Goal: Task Accomplishment & Management: Use online tool/utility

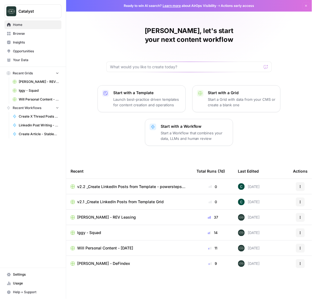
click at [101, 184] on span "v2.2 _Create LinkedIn Posts from Template - powersteps Grid" at bounding box center [132, 187] width 111 height 6
click at [106, 199] on span "v2.1 _Create LinkedIn Posts from Template Grid" at bounding box center [120, 202] width 87 height 6
click at [102, 246] on span "Will Personal Content - [DATE]" at bounding box center [105, 249] width 56 height 6
click at [29, 72] on span "Recent Grids" at bounding box center [23, 73] width 20 height 5
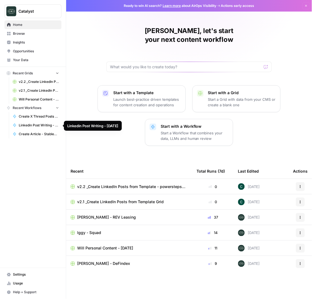
click at [36, 128] on span "Linkedin Post Writing - [DATE]" at bounding box center [39, 125] width 40 height 5
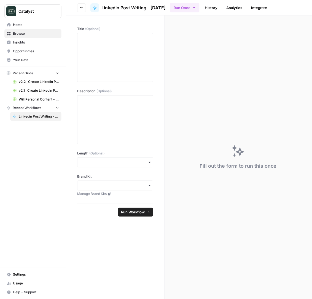
click at [110, 190] on div "button" at bounding box center [115, 186] width 76 height 10
click at [120, 185] on input "Brand Kit" at bounding box center [115, 186] width 69 height 6
click at [54, 109] on button "Recent Workflows" at bounding box center [32, 108] width 57 height 8
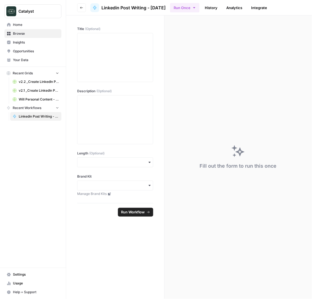
click at [54, 74] on button "Recent Grids" at bounding box center [32, 73] width 57 height 8
click at [9, 73] on icon "button" at bounding box center [8, 73] width 3 height 3
click at [65, 11] on icon "button" at bounding box center [67, 11] width 4 height 4
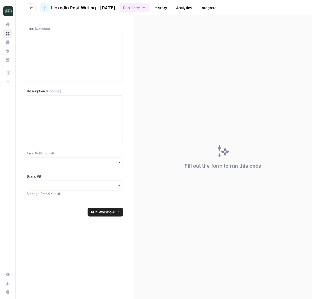
click at [165, 7] on link "History" at bounding box center [160, 7] width 19 height 9
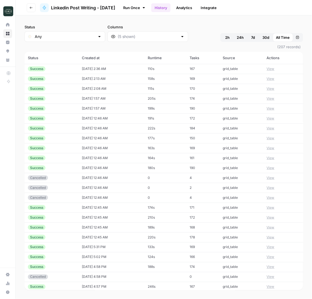
scroll to position [182, 0]
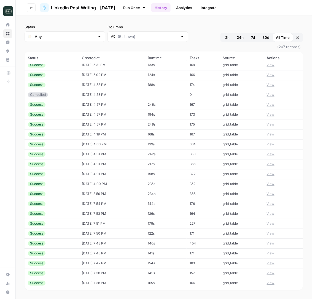
click at [42, 193] on div "Success" at bounding box center [37, 194] width 18 height 5
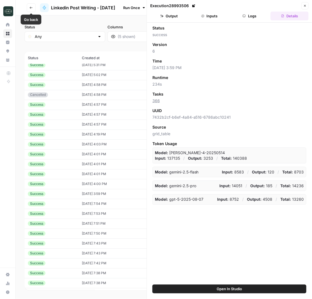
click at [31, 6] on icon "button" at bounding box center [30, 7] width 3 height 3
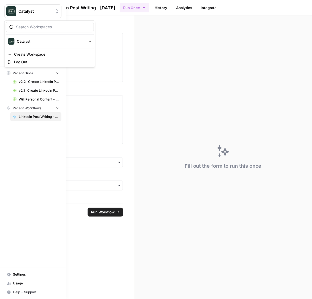
click at [11, 9] on img "Workspace: Catalyst" at bounding box center [11, 11] width 10 height 10
click at [23, 41] on span "Catalyst" at bounding box center [51, 42] width 68 height 6
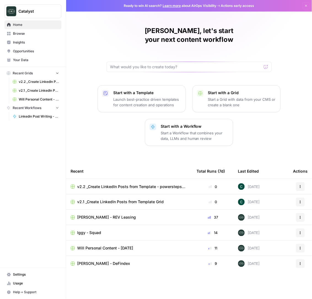
click at [190, 124] on p "Start with a Workflow" at bounding box center [195, 127] width 68 height 6
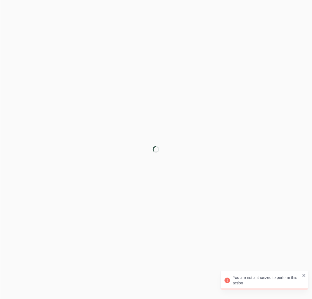
click at [305, 276] on icon "close" at bounding box center [304, 276] width 4 height 4
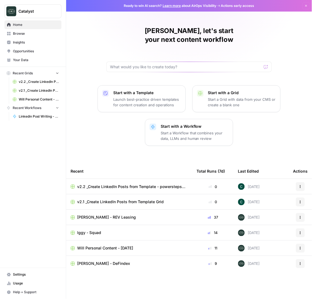
click at [143, 85] on button "Start with a Template Launch best-practice driven templates for content creatio…" at bounding box center [142, 98] width 88 height 27
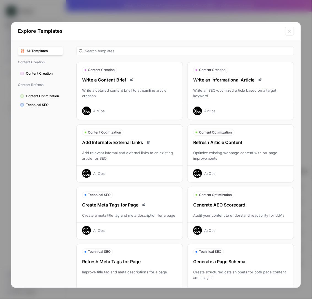
click at [214, 86] on div "Write an Informational Article Write an SEO-optimized article based on a target…" at bounding box center [241, 96] width 106 height 39
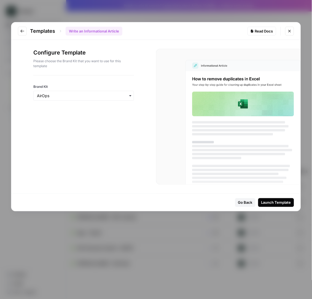
click at [95, 100] on div "button" at bounding box center [83, 96] width 101 height 10
click at [289, 30] on icon "Close modal" at bounding box center [289, 31] width 2 height 2
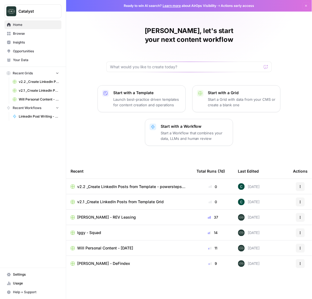
click at [182, 124] on p "Start with a Workflow" at bounding box center [195, 127] width 68 height 6
click at [234, 90] on p "Start with a Grid" at bounding box center [242, 93] width 68 height 6
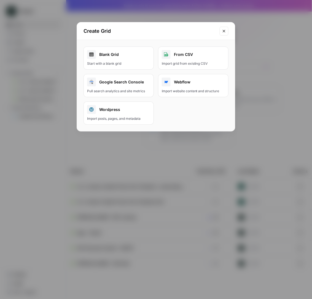
click at [222, 27] on button "Close modal" at bounding box center [224, 31] width 9 height 9
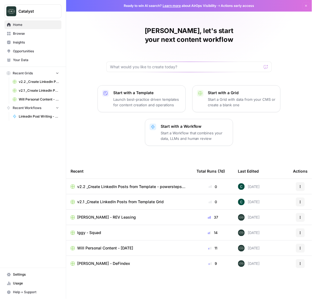
click at [122, 184] on span "v2.2 _Create LinkedIn Posts from Template - powersteps Grid" at bounding box center [132, 187] width 111 height 6
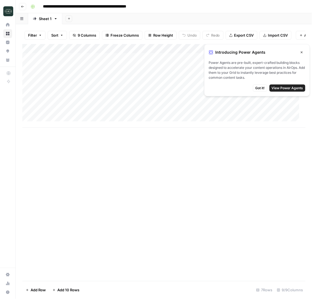
click at [302, 51] on icon "button" at bounding box center [301, 52] width 3 height 3
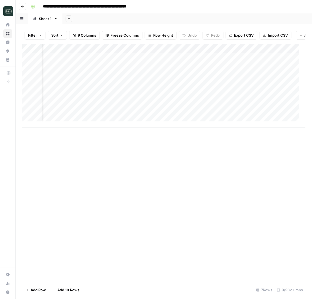
scroll to position [0, 92]
click at [182, 55] on div "Add Column" at bounding box center [163, 86] width 283 height 84
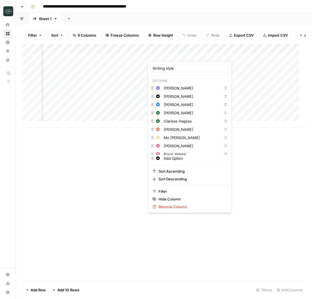
scroll to position [37, 0]
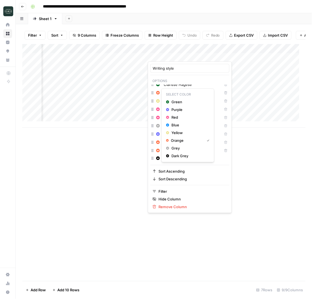
click at [155, 95] on button "Change color" at bounding box center [158, 93] width 7 height 7
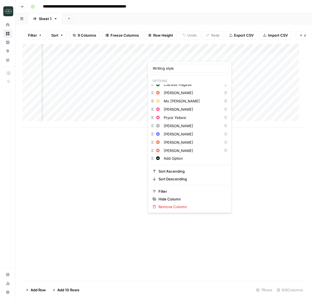
click at [152, 94] on icon "button" at bounding box center [152, 93] width 4 height 4
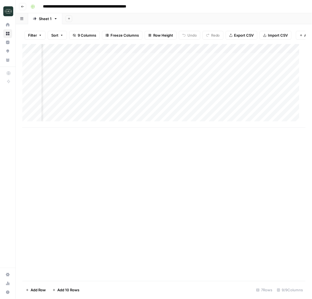
drag, startPoint x: 152, startPoint y: 94, endPoint x: 127, endPoint y: 177, distance: 86.4
click at [127, 177] on div "Add Column" at bounding box center [163, 162] width 283 height 237
click at [66, 61] on div "Add Column" at bounding box center [163, 86] width 283 height 84
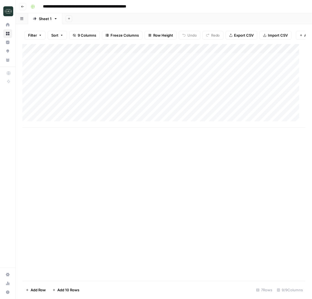
click at [66, 61] on div "Add Column" at bounding box center [163, 86] width 283 height 84
type input "nsure"
